Goal: Task Accomplishment & Management: Complete application form

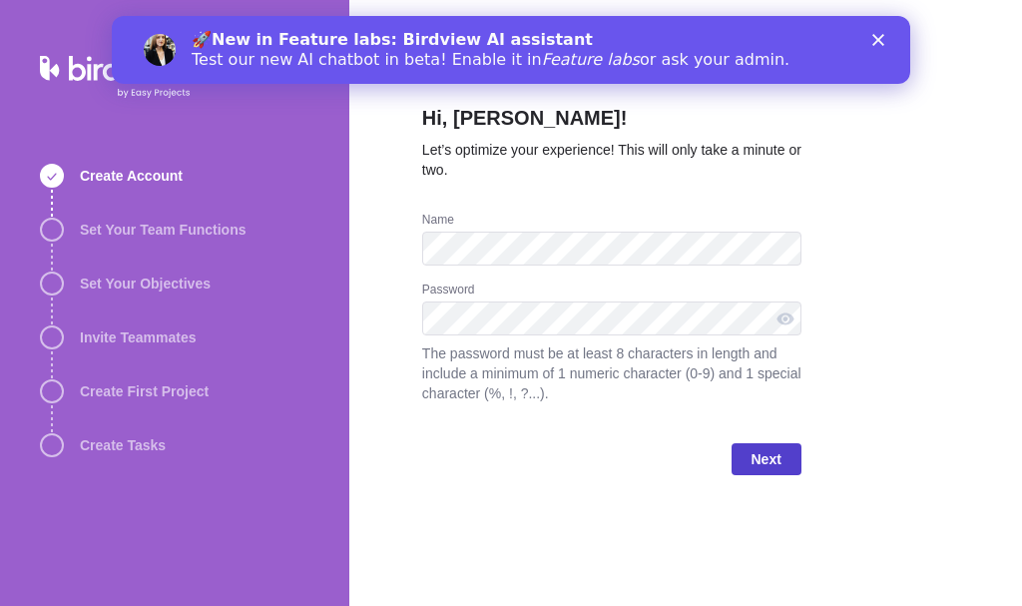
click at [766, 443] on span "Next" at bounding box center [767, 459] width 70 height 32
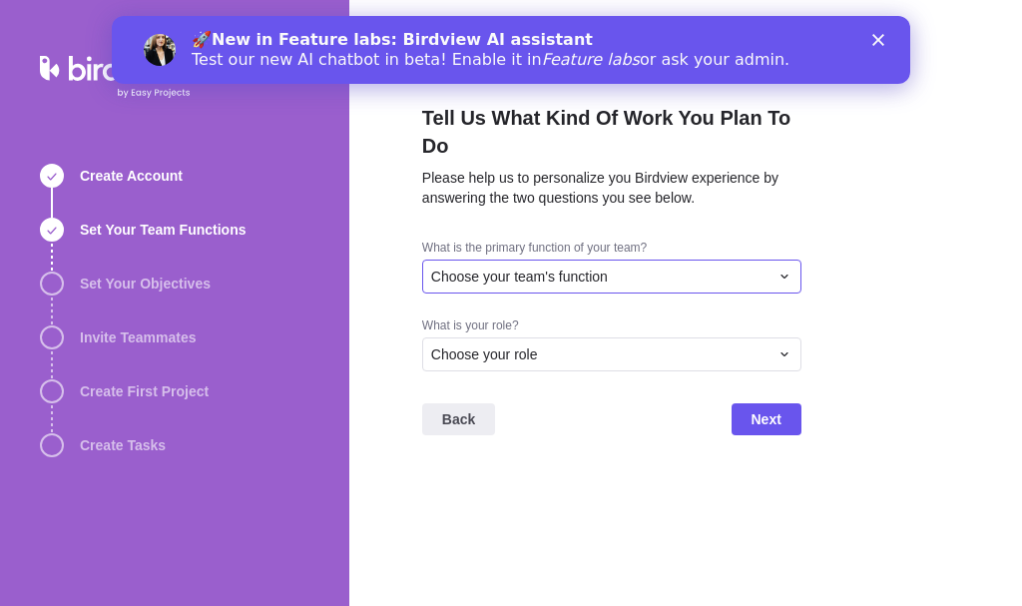
click at [525, 283] on span "Choose your team's function" at bounding box center [519, 276] width 177 height 20
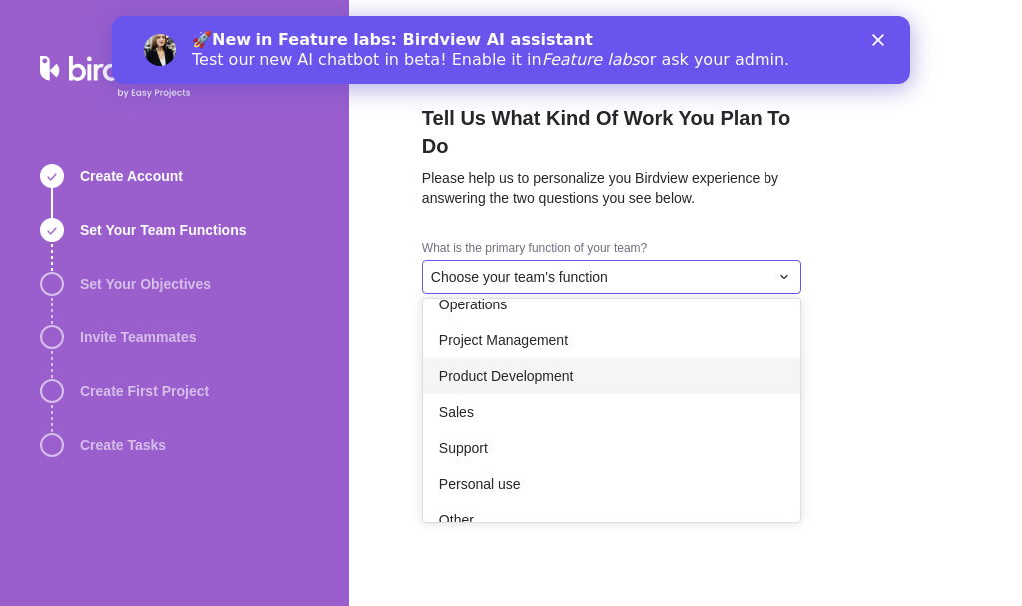
scroll to position [367, 0]
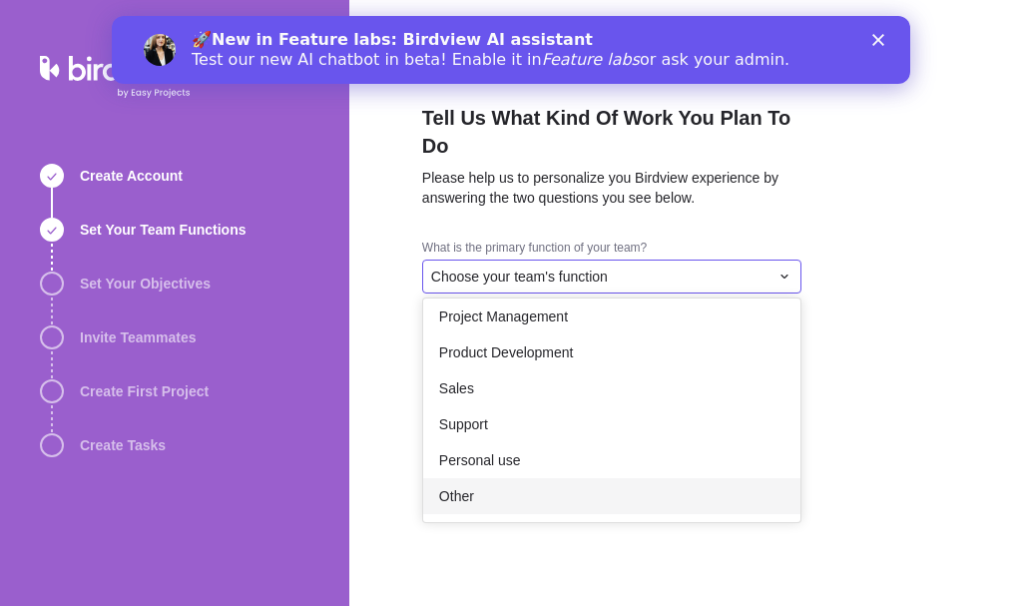
click at [535, 487] on div "Other" at bounding box center [611, 496] width 377 height 36
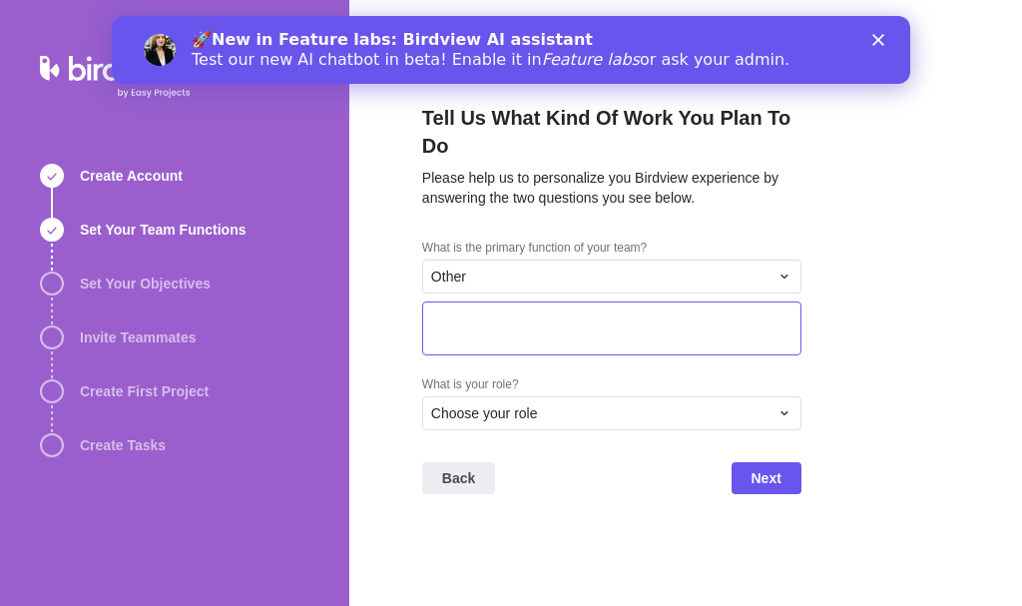
click at [507, 320] on textarea at bounding box center [611, 328] width 379 height 54
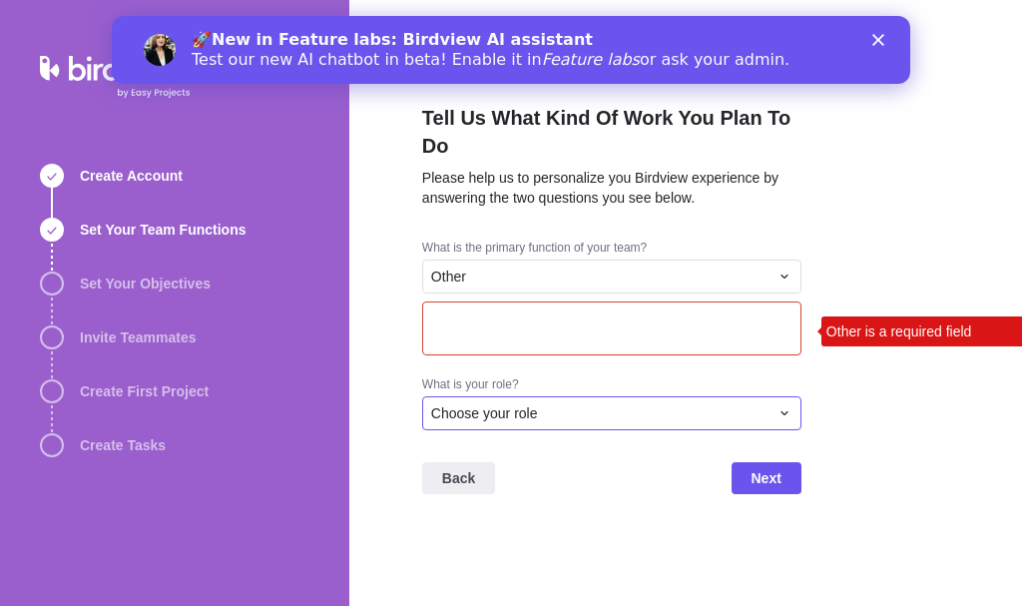
click at [516, 417] on span "Choose your role" at bounding box center [484, 413] width 107 height 20
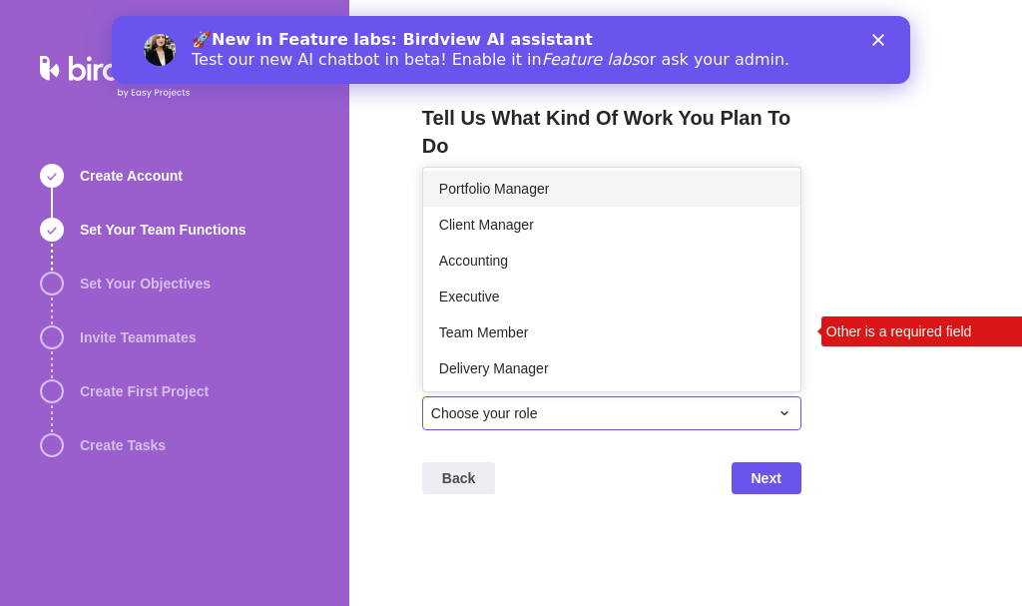
scroll to position [116, 0]
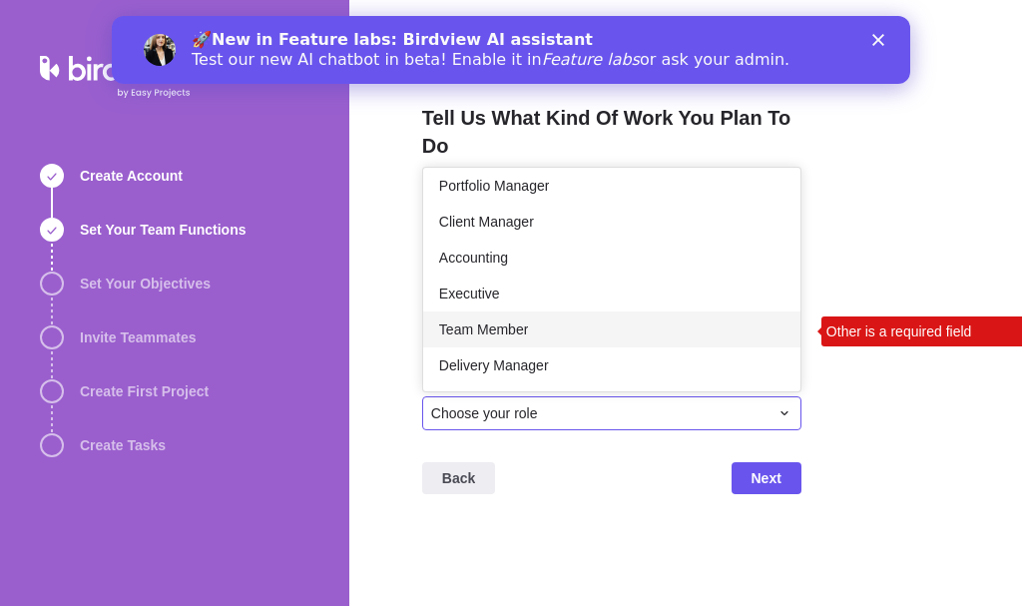
click at [522, 327] on span "Team Member" at bounding box center [483, 329] width 89 height 20
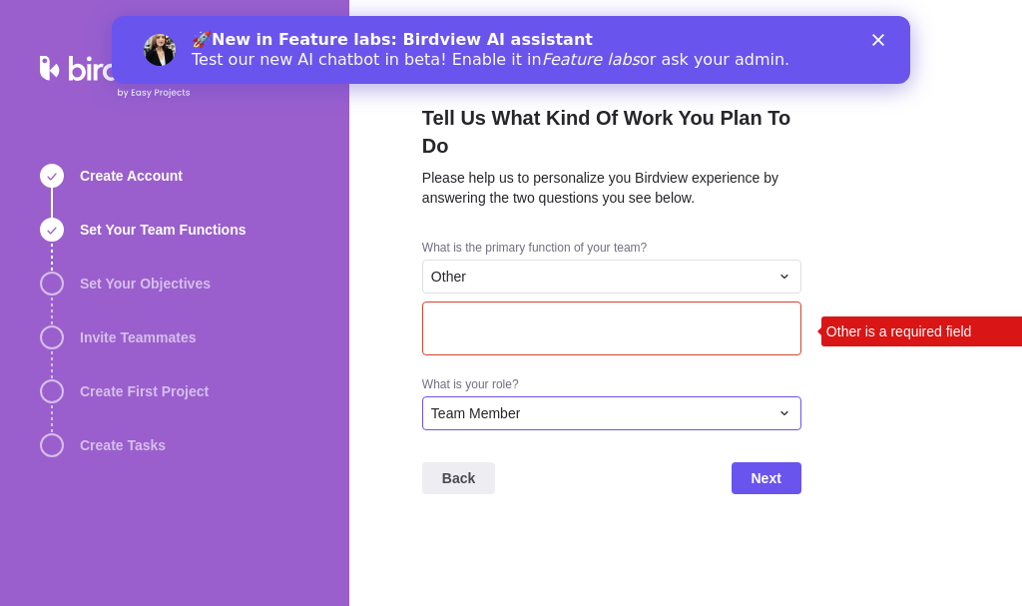
click at [549, 426] on div "Team Member" at bounding box center [611, 413] width 379 height 34
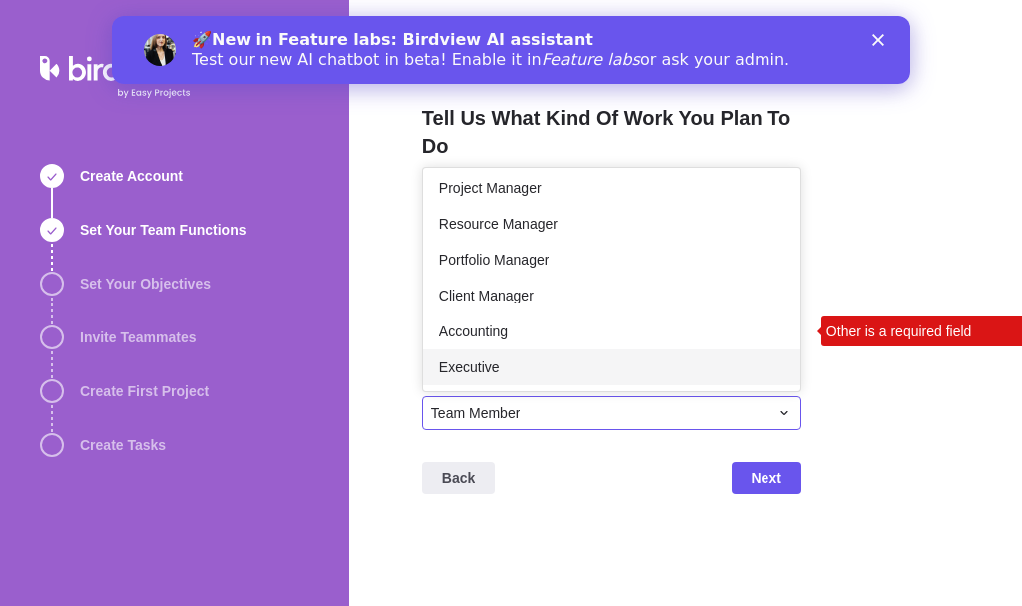
scroll to position [0, 0]
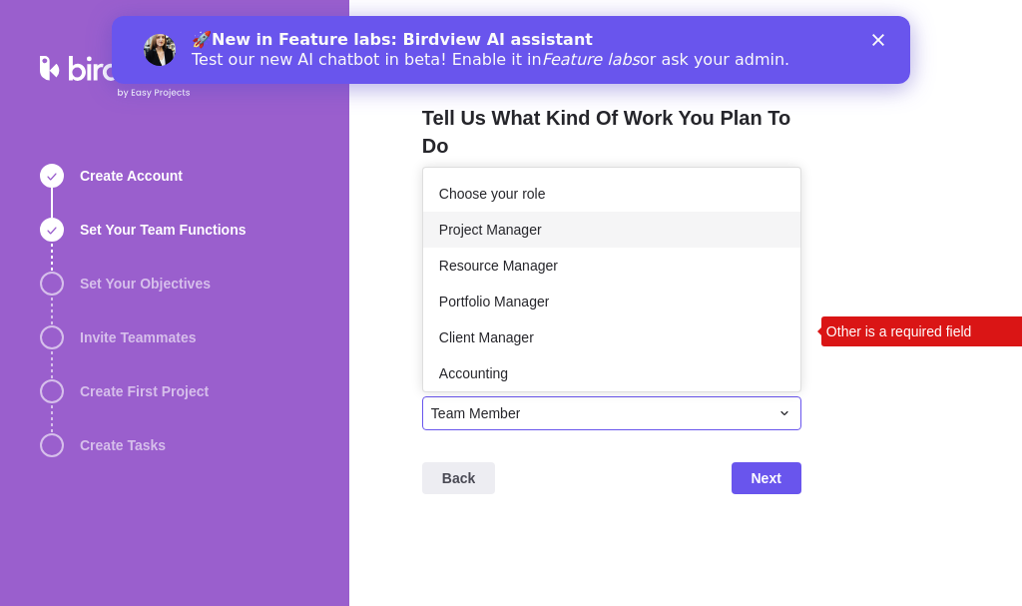
click at [527, 239] on span "Project Manager" at bounding box center [490, 230] width 103 height 20
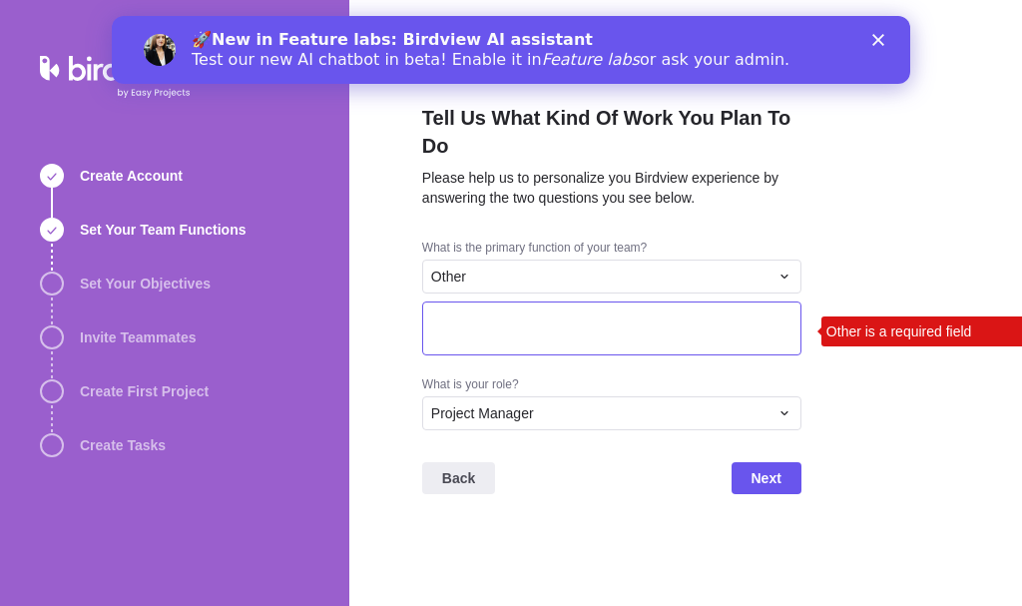
click at [522, 348] on textarea at bounding box center [611, 328] width 379 height 54
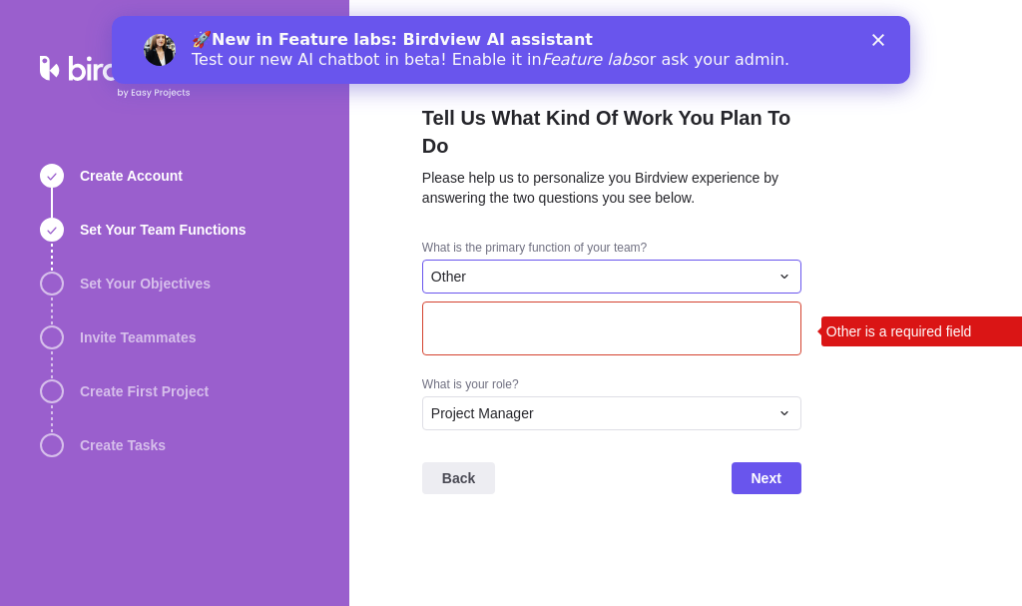
click at [491, 274] on div "Other" at bounding box center [599, 276] width 337 height 20
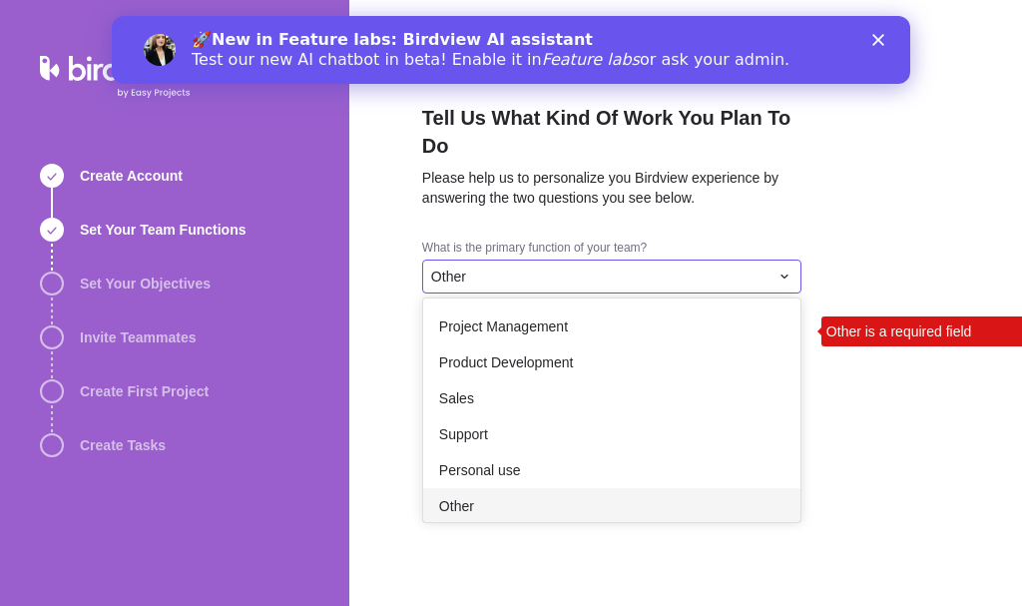
scroll to position [331, 0]
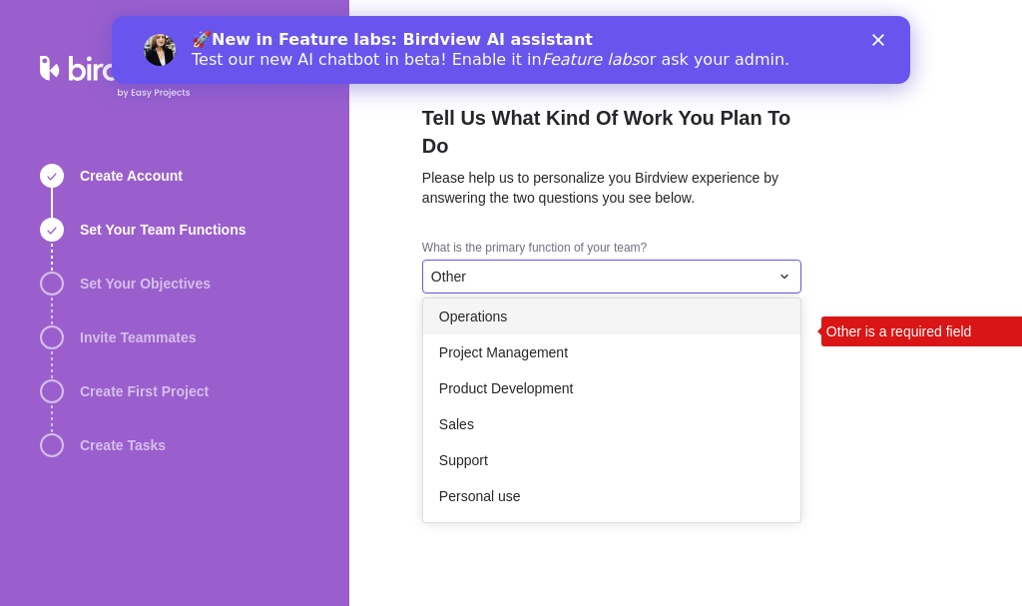
click at [387, 310] on div "Tell Us What Kind Of Work You Plan To Do Please help us to personalize you Bird…" at bounding box center [685, 303] width 673 height 606
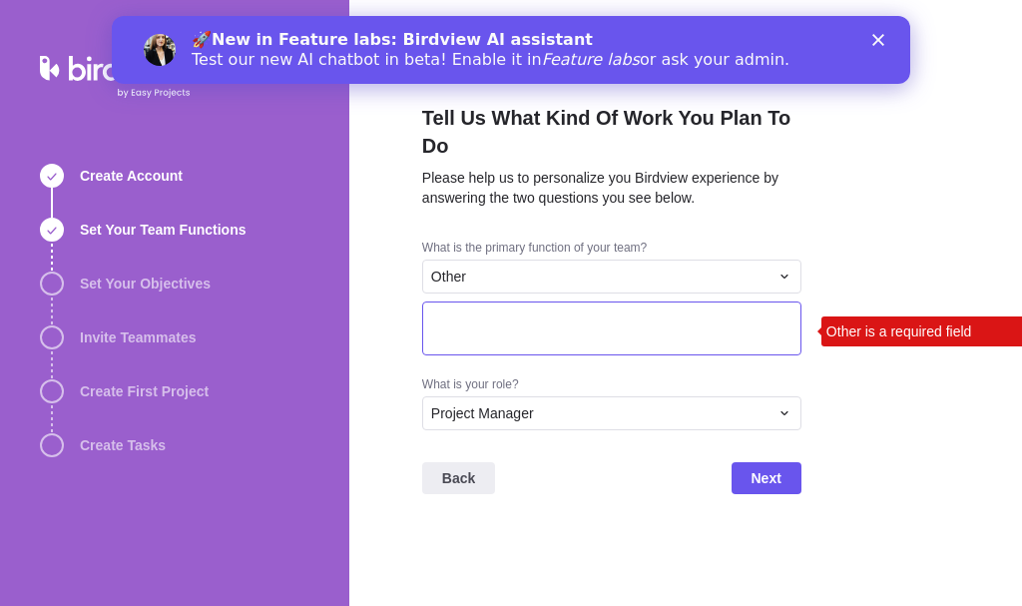
click at [481, 345] on textarea at bounding box center [611, 328] width 379 height 54
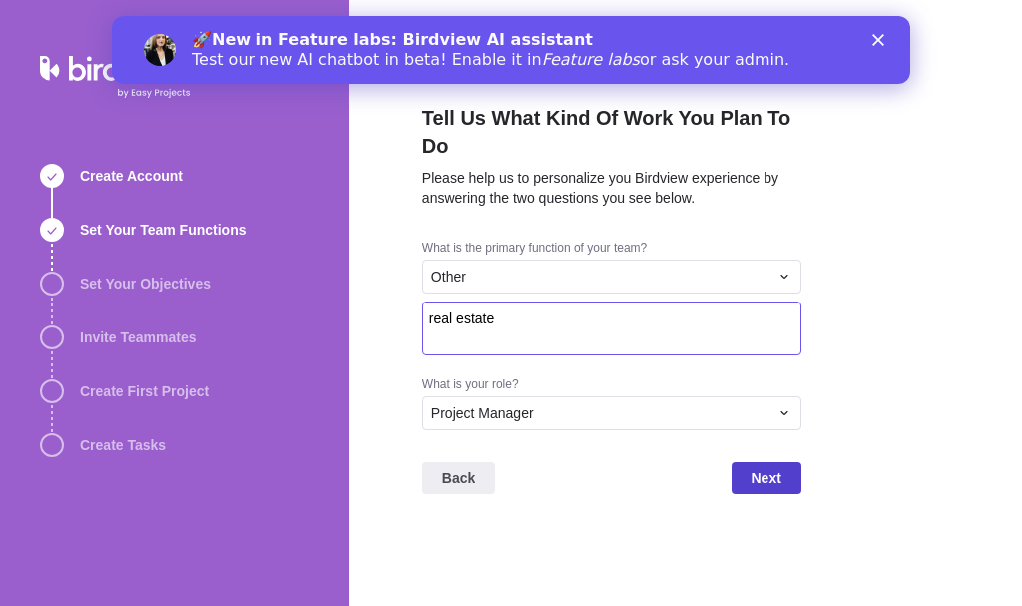
type textarea "real estate"
click at [771, 478] on span "Next" at bounding box center [766, 478] width 30 height 24
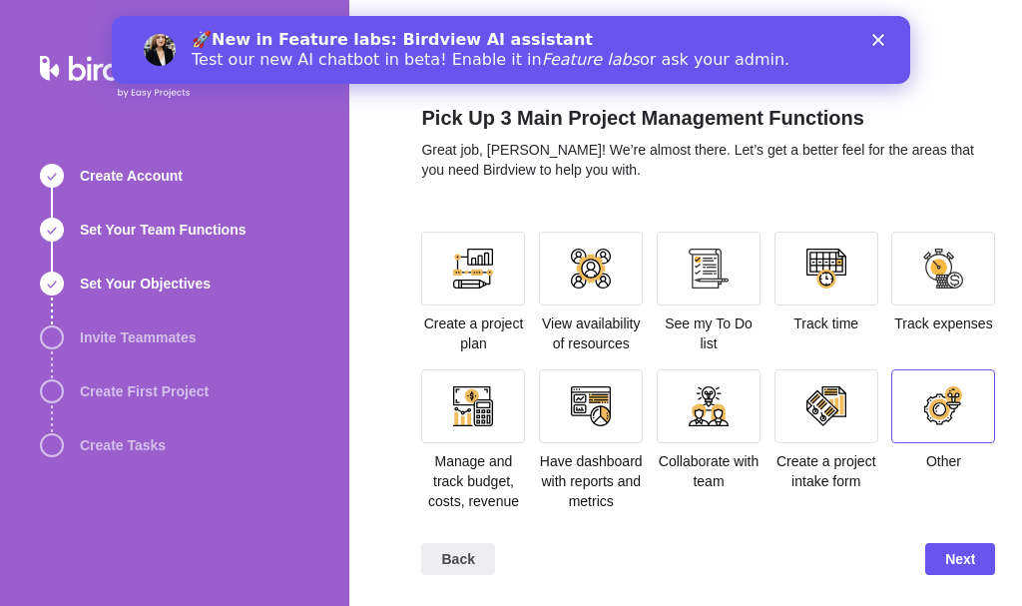
click at [918, 410] on div at bounding box center [943, 406] width 104 height 74
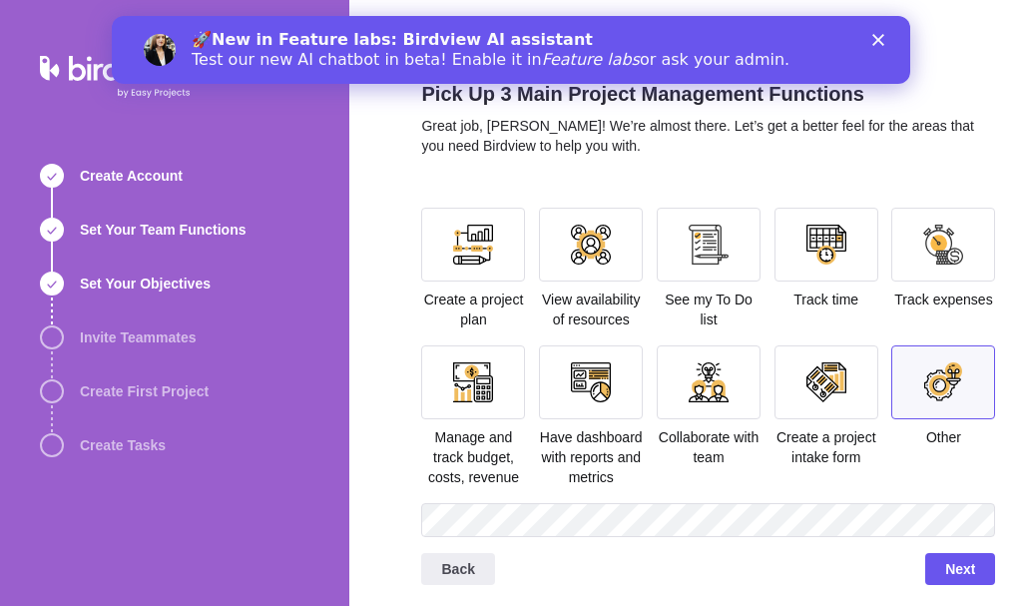
scroll to position [35, 0]
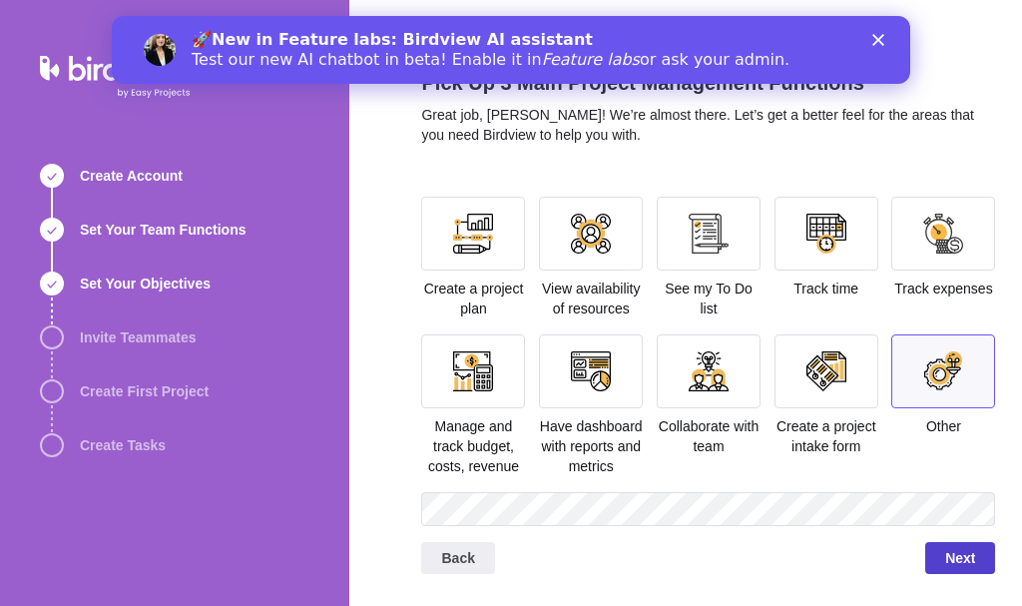
click at [957, 548] on span "Next" at bounding box center [960, 558] width 30 height 24
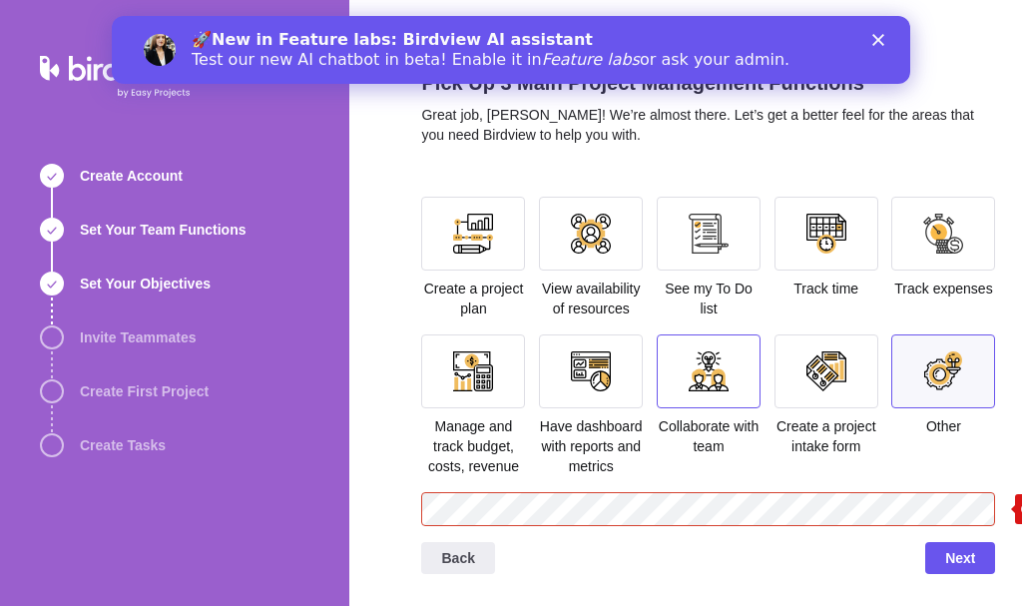
click at [707, 364] on div at bounding box center [709, 371] width 40 height 40
click at [934, 372] on div at bounding box center [943, 371] width 40 height 40
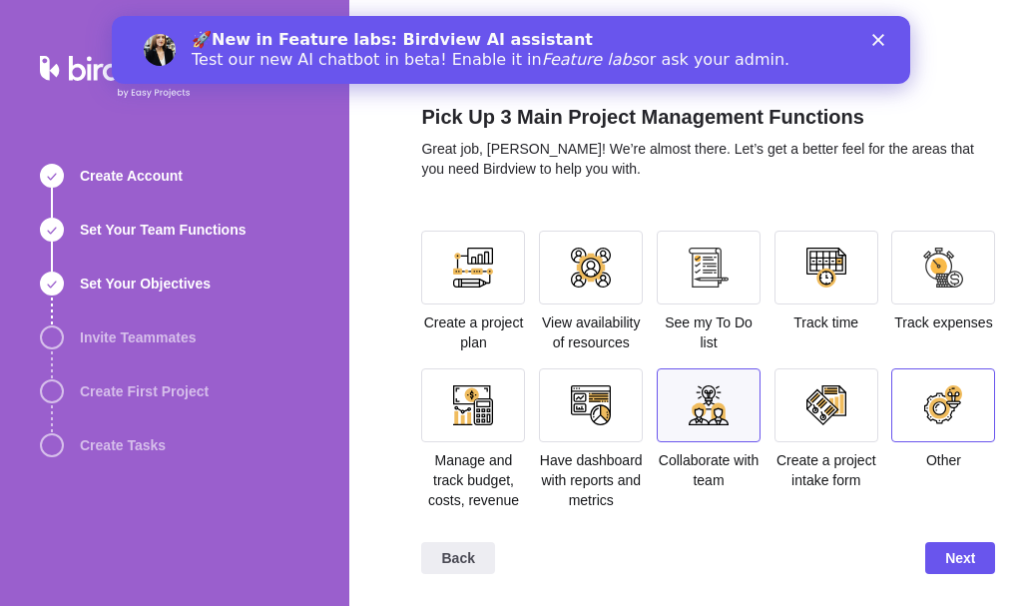
scroll to position [1, 0]
click at [933, 556] on span "Next" at bounding box center [960, 558] width 70 height 32
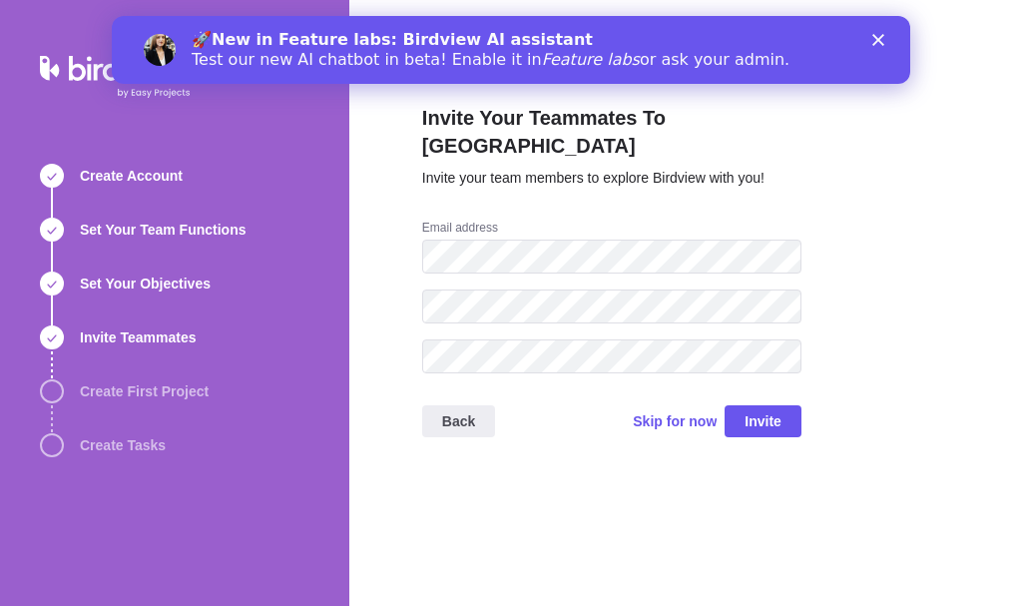
scroll to position [0, 0]
click at [537, 415] on div "Back Skip for now Invite" at bounding box center [611, 429] width 379 height 80
click at [653, 411] on span "Skip for now" at bounding box center [675, 421] width 84 height 20
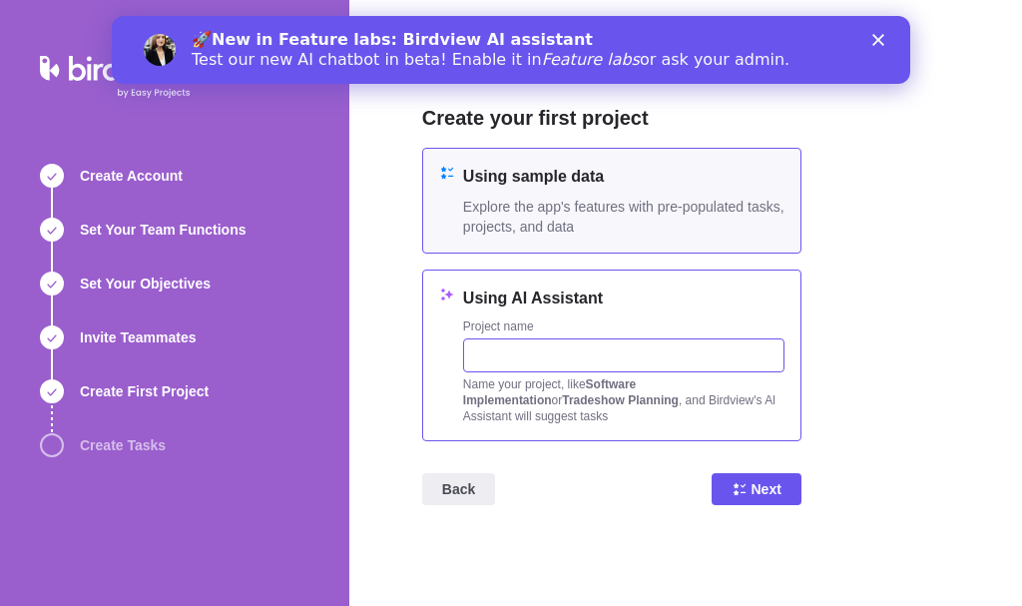
click at [499, 355] on input "text" at bounding box center [623, 355] width 321 height 34
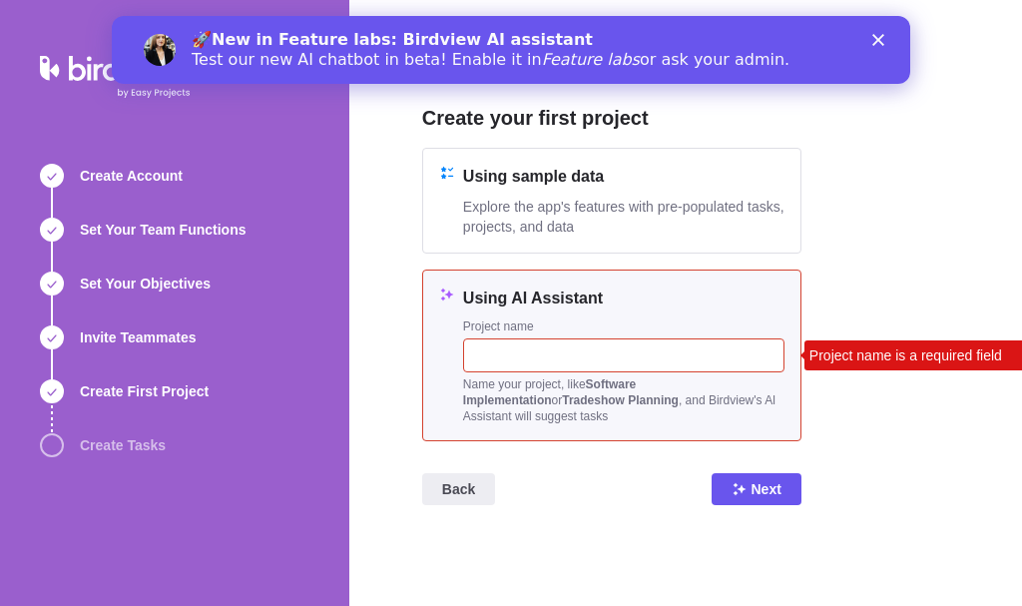
paste input "Plot Near [GEOGRAPHIC_DATA]"
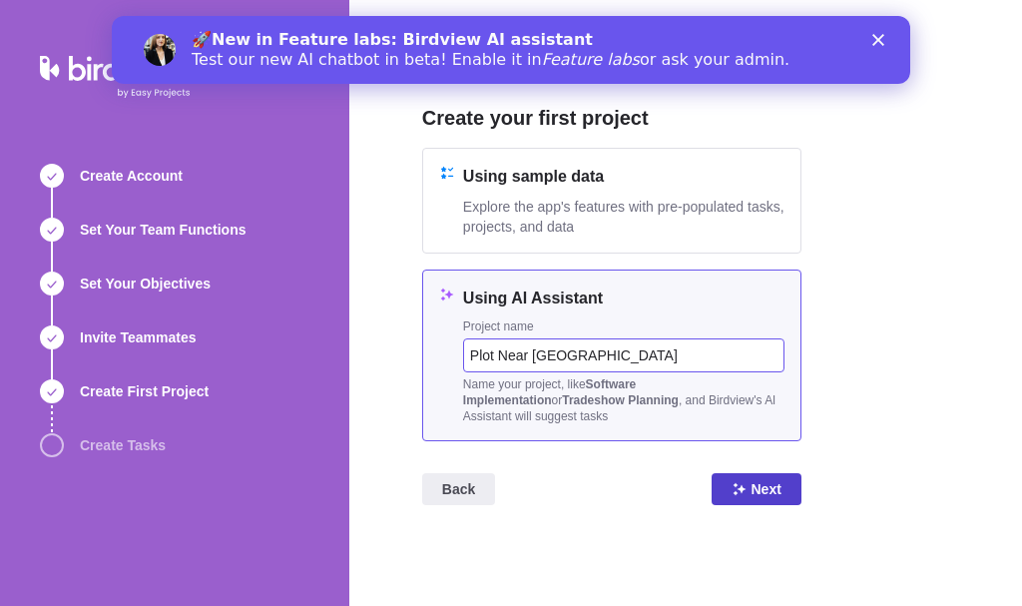
type input "Plot Near [GEOGRAPHIC_DATA]"
click at [785, 499] on span "Next" at bounding box center [757, 489] width 90 height 32
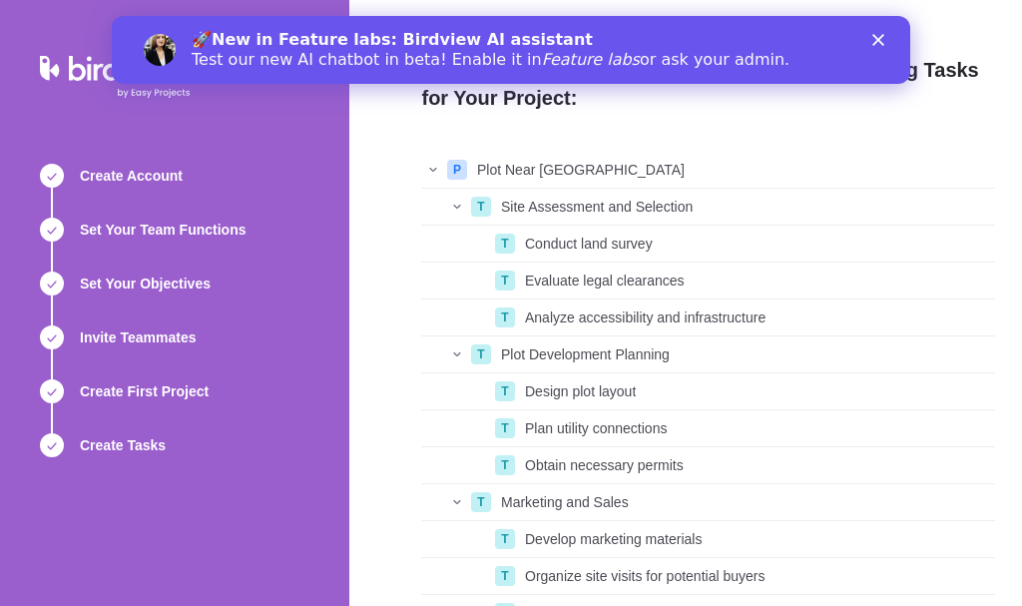
scroll to position [465, 559]
click at [518, 171] on span "Plot Near [GEOGRAPHIC_DATA]" at bounding box center [581, 170] width 208 height 20
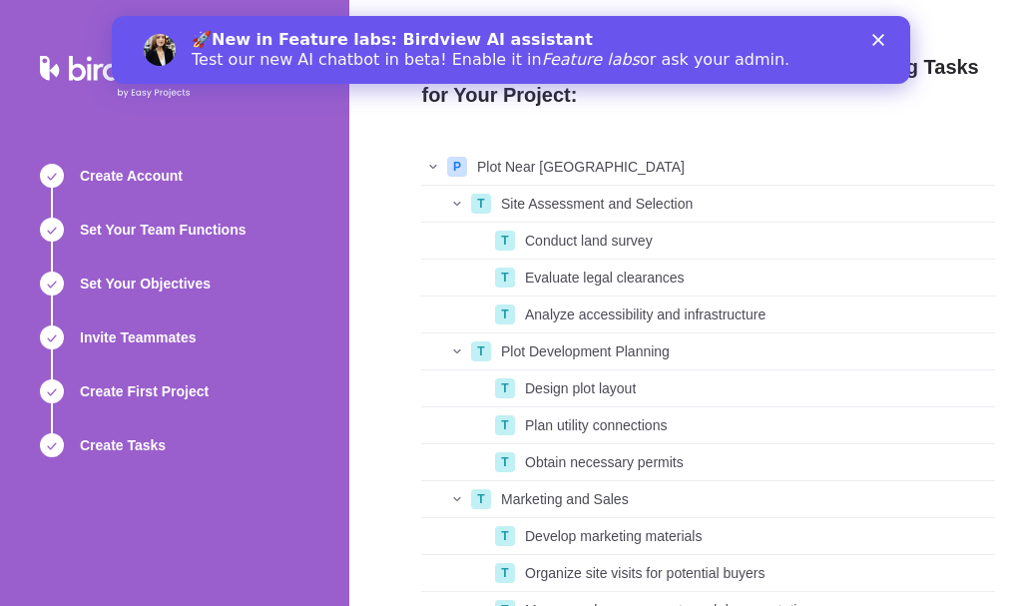
scroll to position [0, 0]
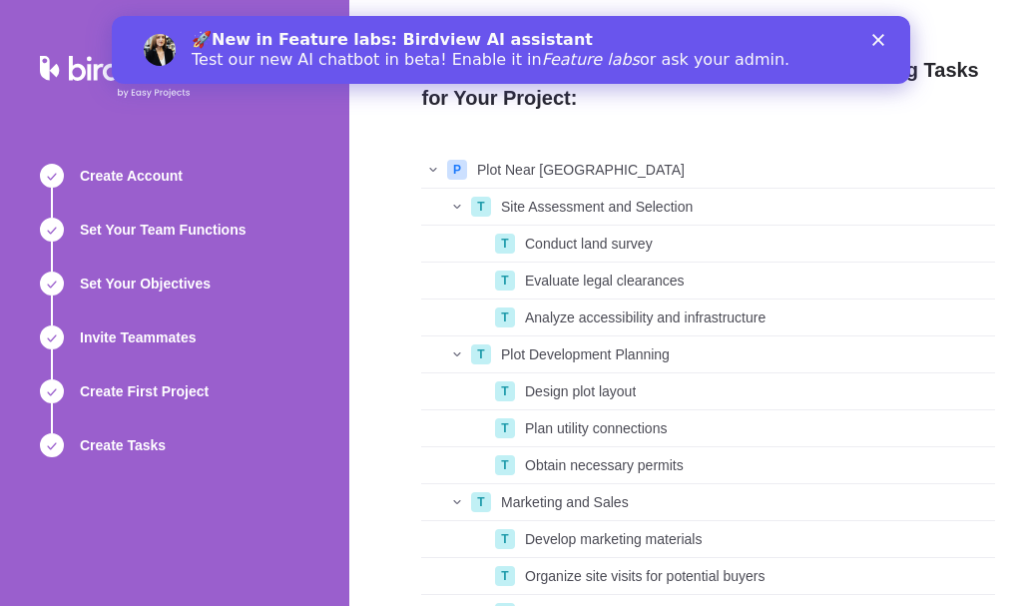
click at [878, 25] on div "🚀 New in Feature labs: Birdview AI assistant Test our new AI chatbot in beta! E…" at bounding box center [511, 50] width 798 height 52
click at [878, 38] on icon "Close" at bounding box center [878, 40] width 12 height 12
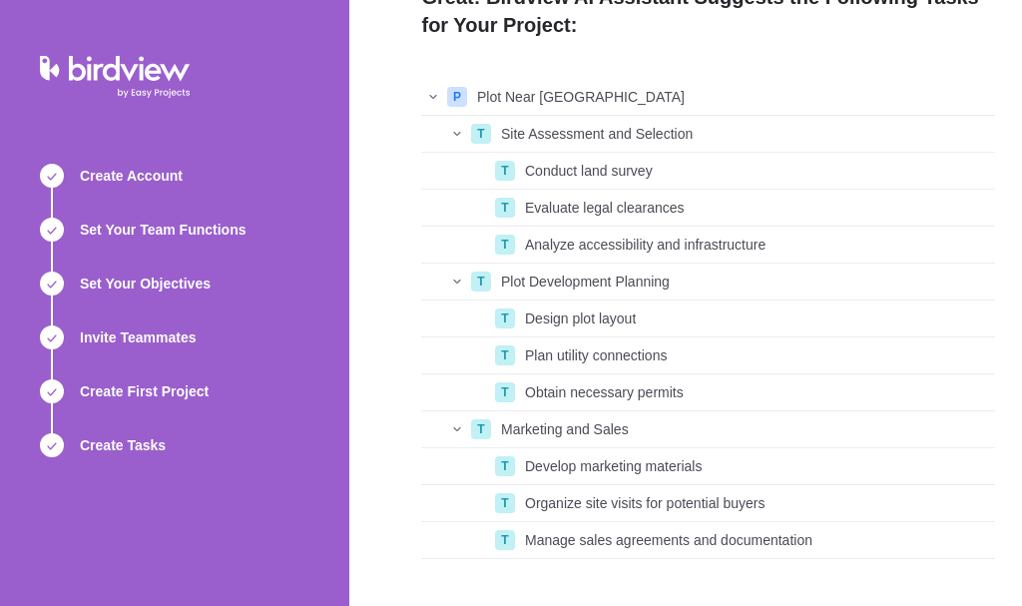
scroll to position [143, 0]
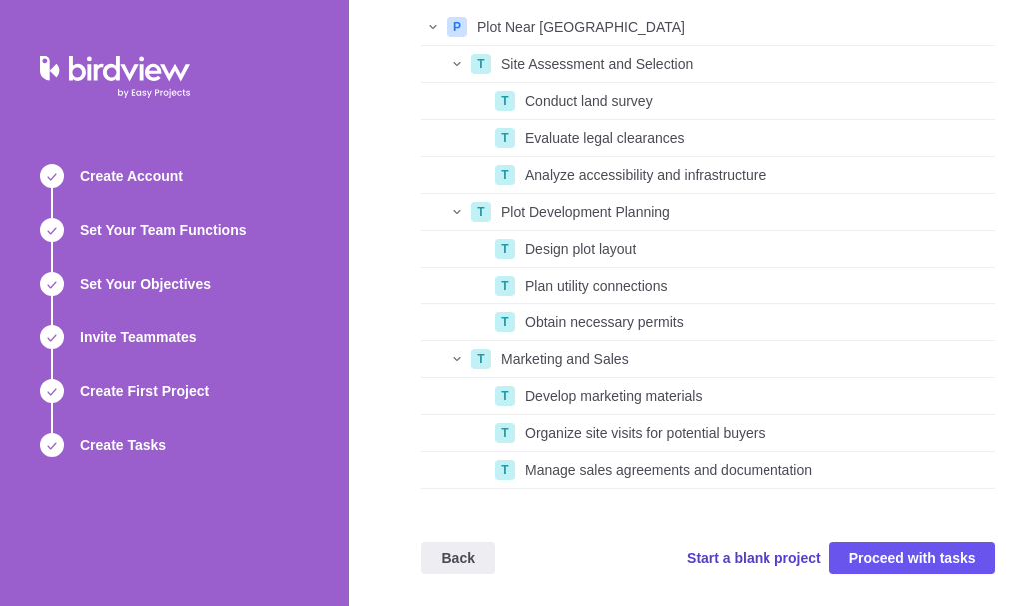
click at [800, 562] on span "Start a blank project" at bounding box center [754, 558] width 135 height 20
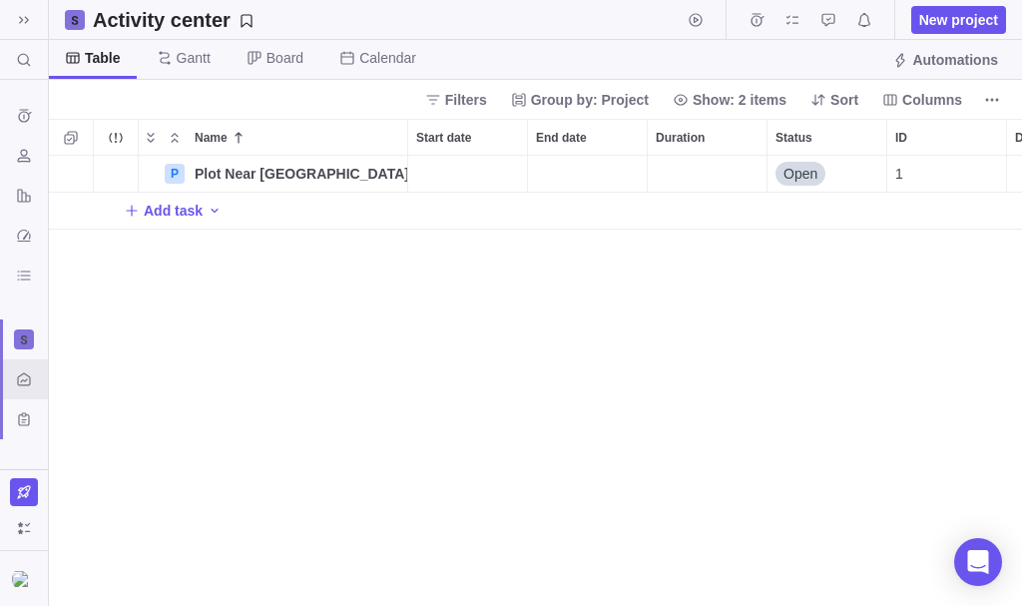
scroll to position [435, 958]
click at [230, 176] on span "Plot Near [GEOGRAPHIC_DATA]" at bounding box center [301, 174] width 213 height 20
click at [384, 346] on div "P Plot Near Jewar Open 1 Add task" at bounding box center [535, 381] width 973 height 450
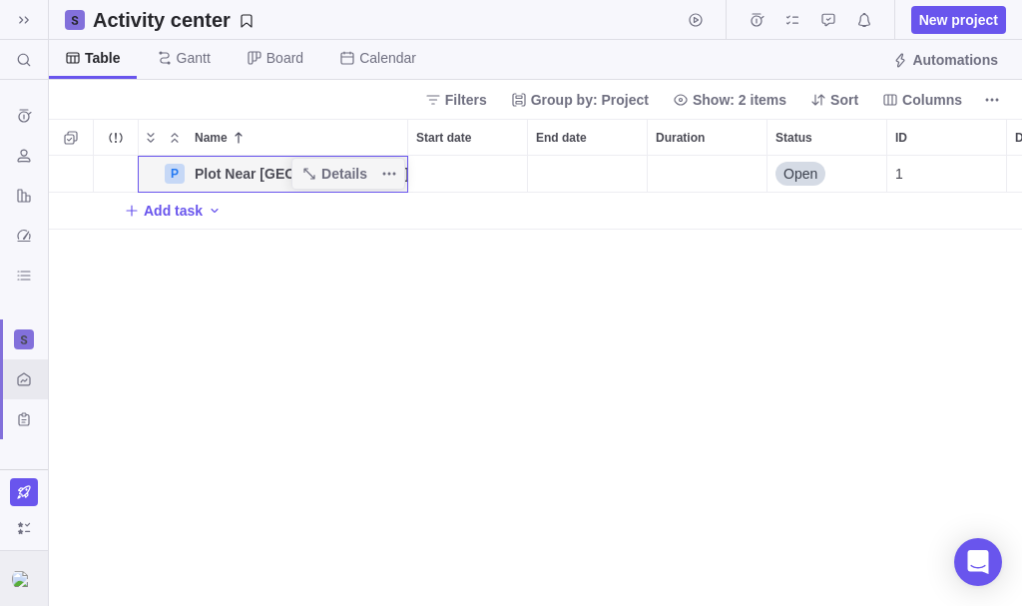
click at [24, 574] on img at bounding box center [24, 579] width 24 height 16
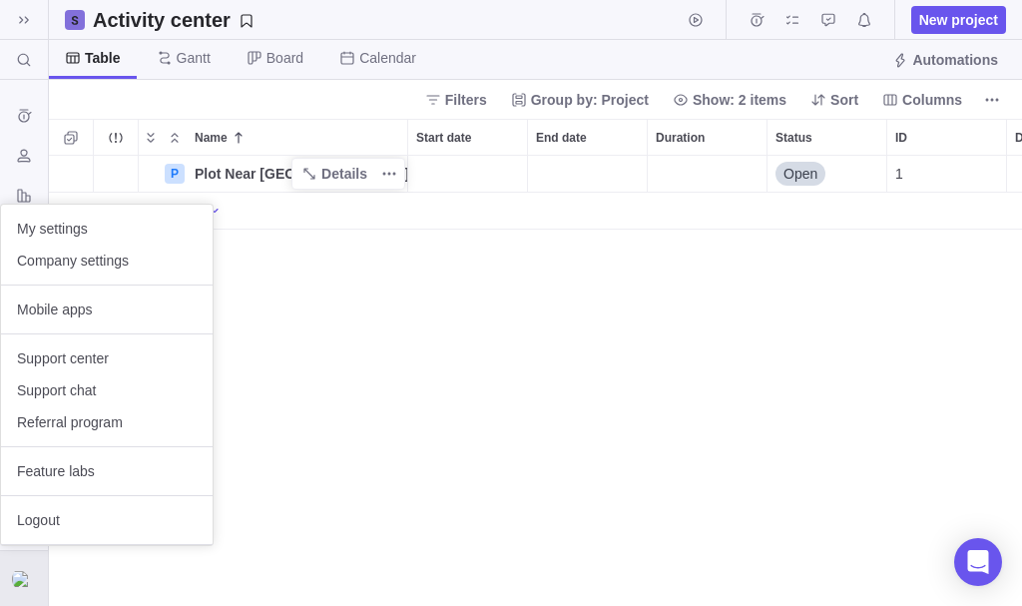
click at [485, 443] on body "Search (Ctrl+K) Time logs history Resources Reports Dashboard BI dashboards Act…" at bounding box center [511, 303] width 1022 height 606
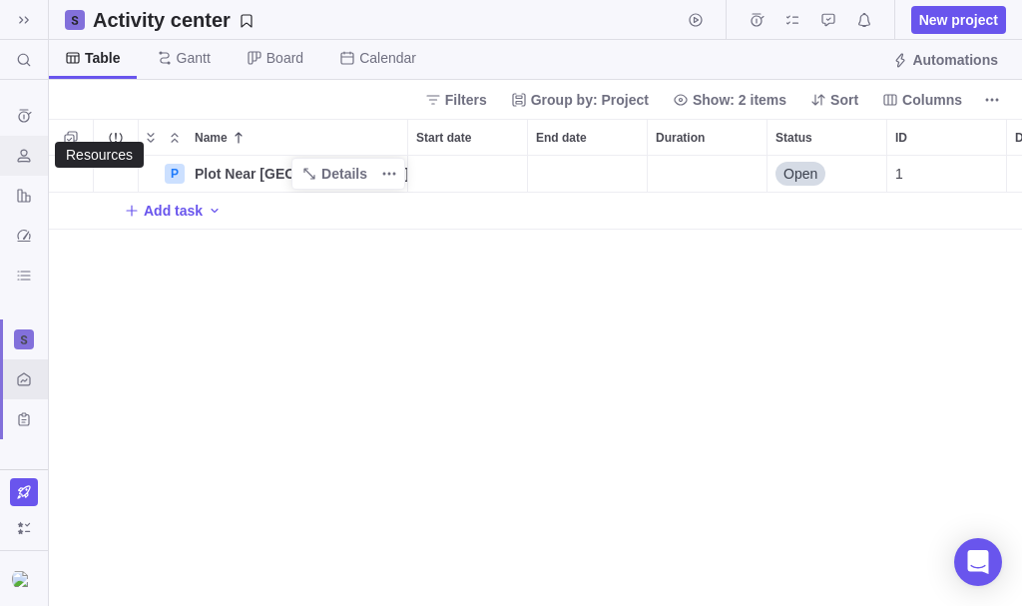
click at [28, 150] on icon "Resources" at bounding box center [24, 156] width 16 height 16
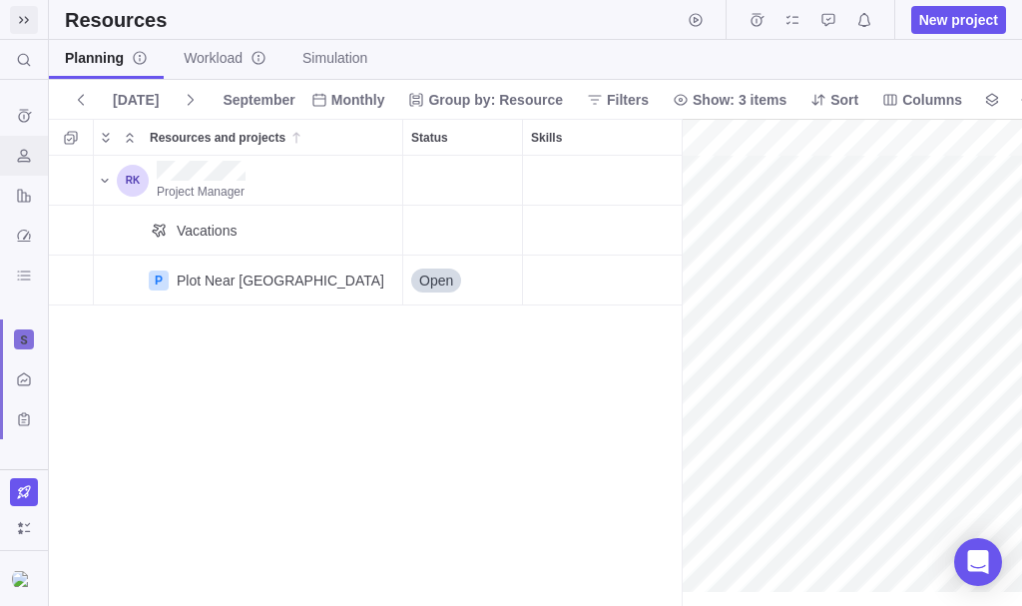
scroll to position [0, 87]
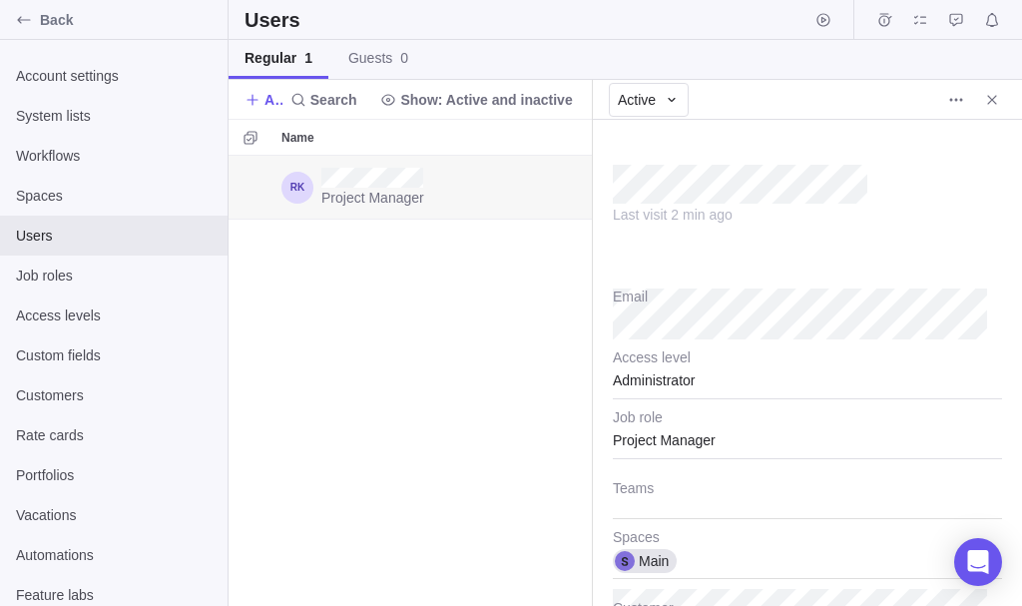
scroll to position [435, 348]
click at [512, 357] on div "Project Manager Administrator Main" at bounding box center [410, 381] width 363 height 450
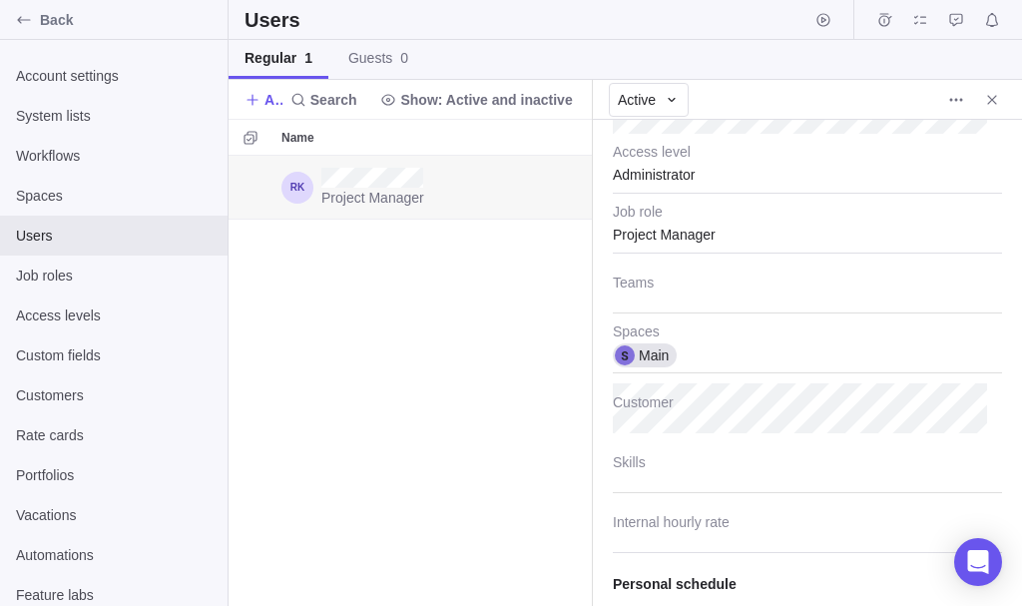
scroll to position [0, 0]
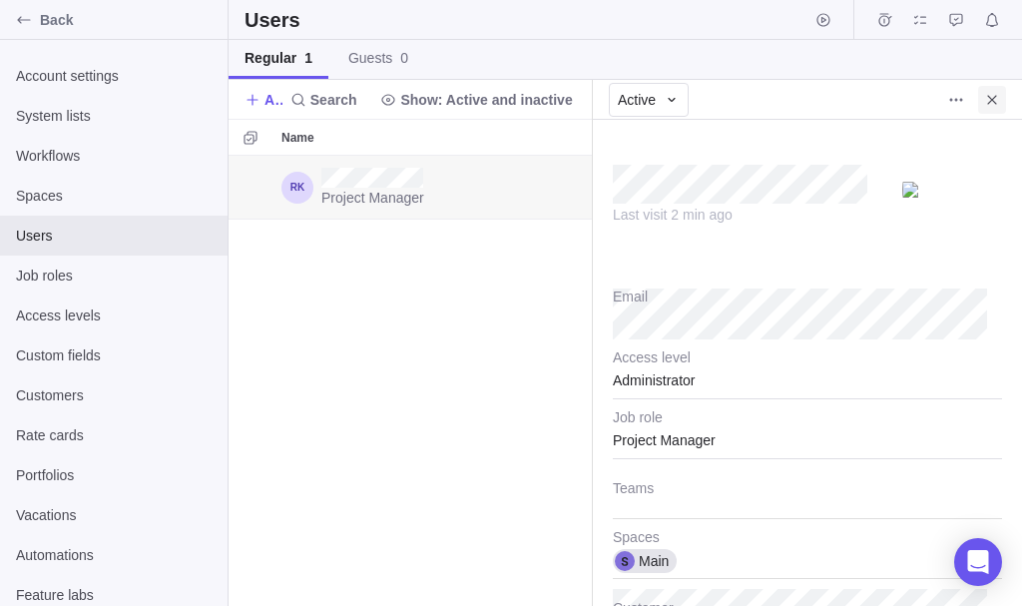
click at [986, 101] on icon "Close" at bounding box center [992, 100] width 16 height 16
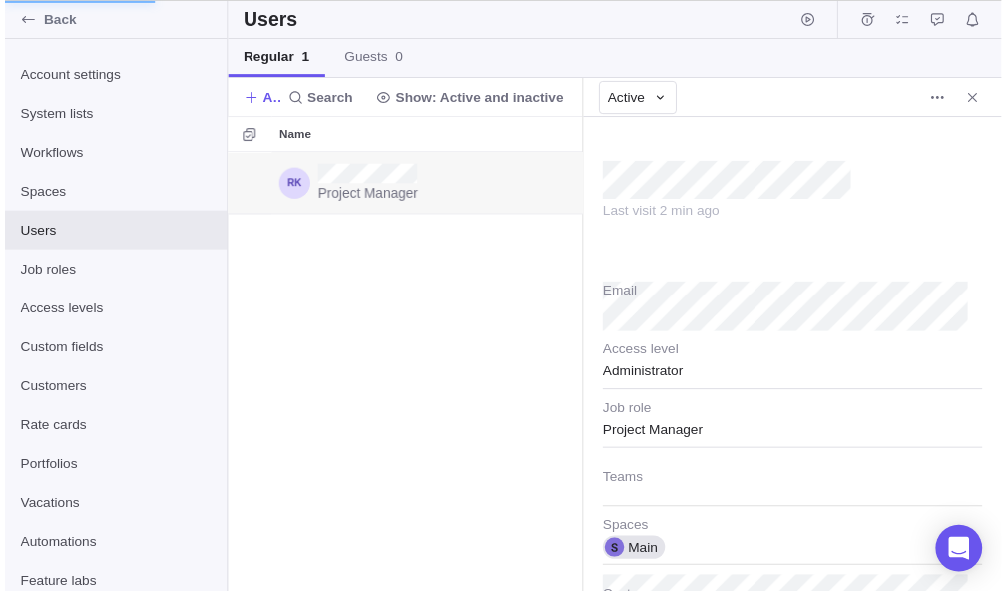
scroll to position [435, 348]
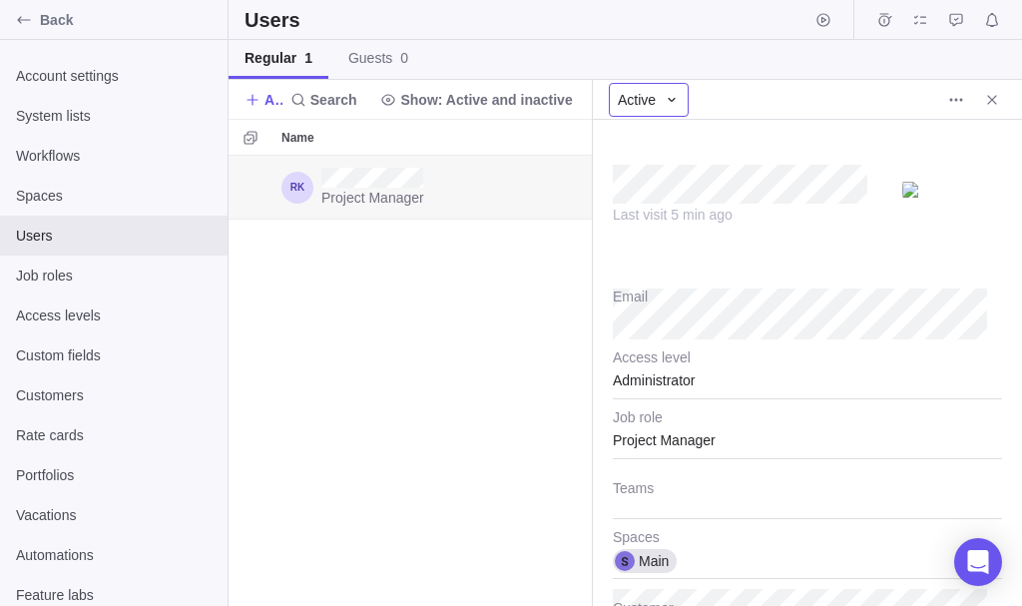
type textarea "x"
click at [676, 92] on icon at bounding box center [672, 100] width 16 height 16
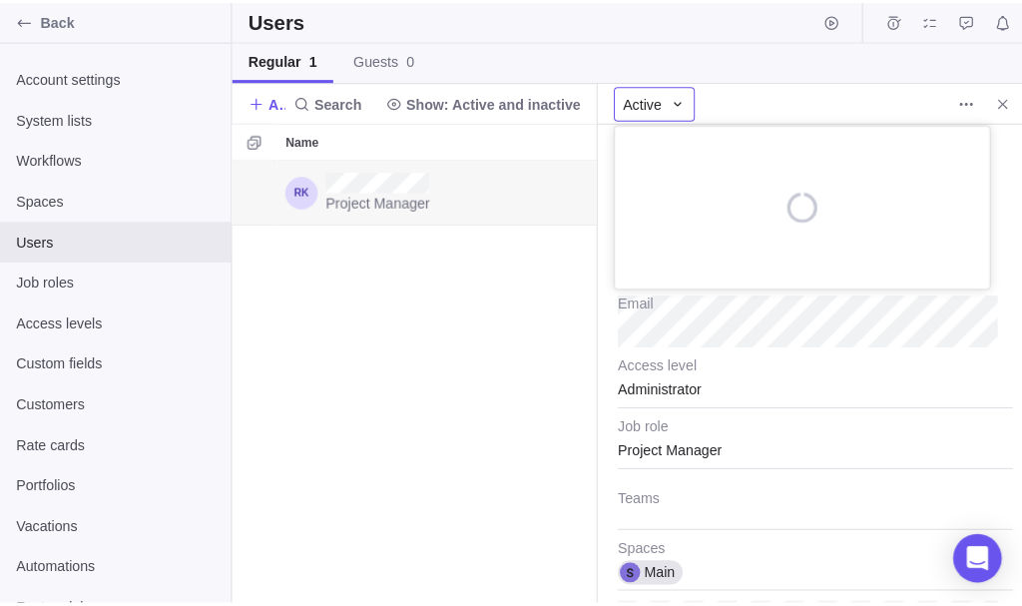
scroll to position [420, 344]
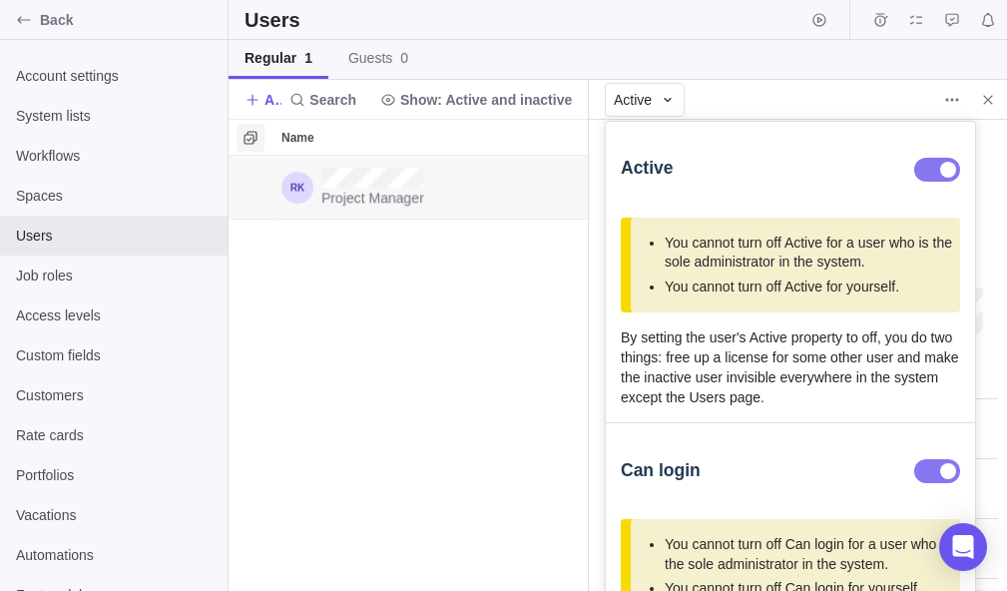
drag, startPoint x: 233, startPoint y: 124, endPoint x: 257, endPoint y: 133, distance: 26.5
click at [242, 126] on body "Back Account settings System lists Workflows Spaces Users Job roles Access leve…" at bounding box center [503, 295] width 1007 height 591
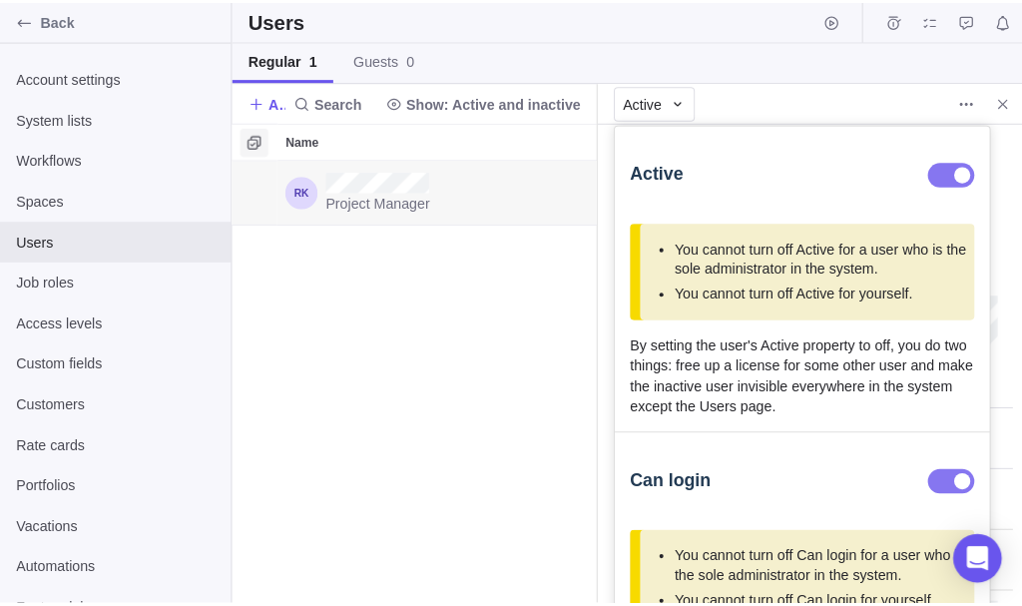
scroll to position [435, 348]
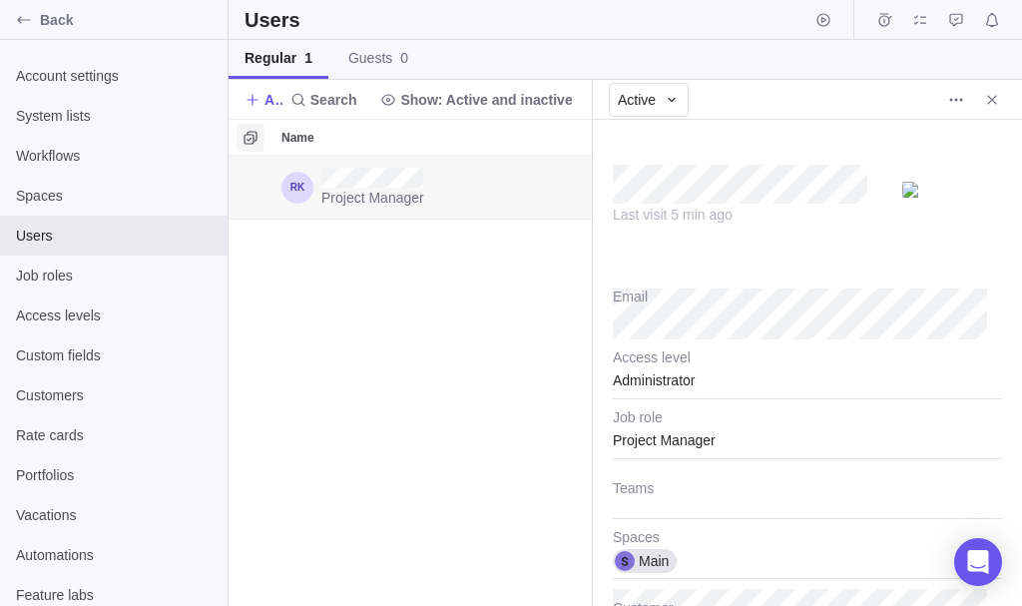
click at [258, 133] on span "Selection mode" at bounding box center [251, 138] width 28 height 28
click at [258, 133] on span at bounding box center [249, 138] width 24 height 28
